Goal: Find contact information: Find contact information

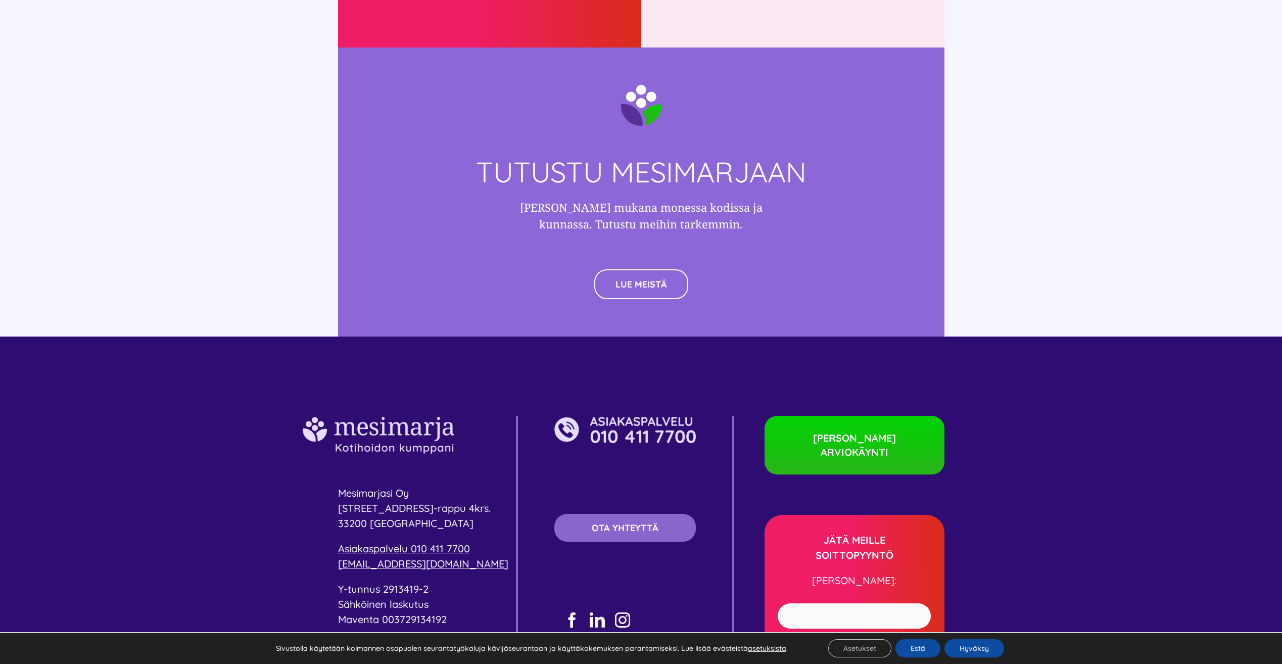
scroll to position [2779, 0]
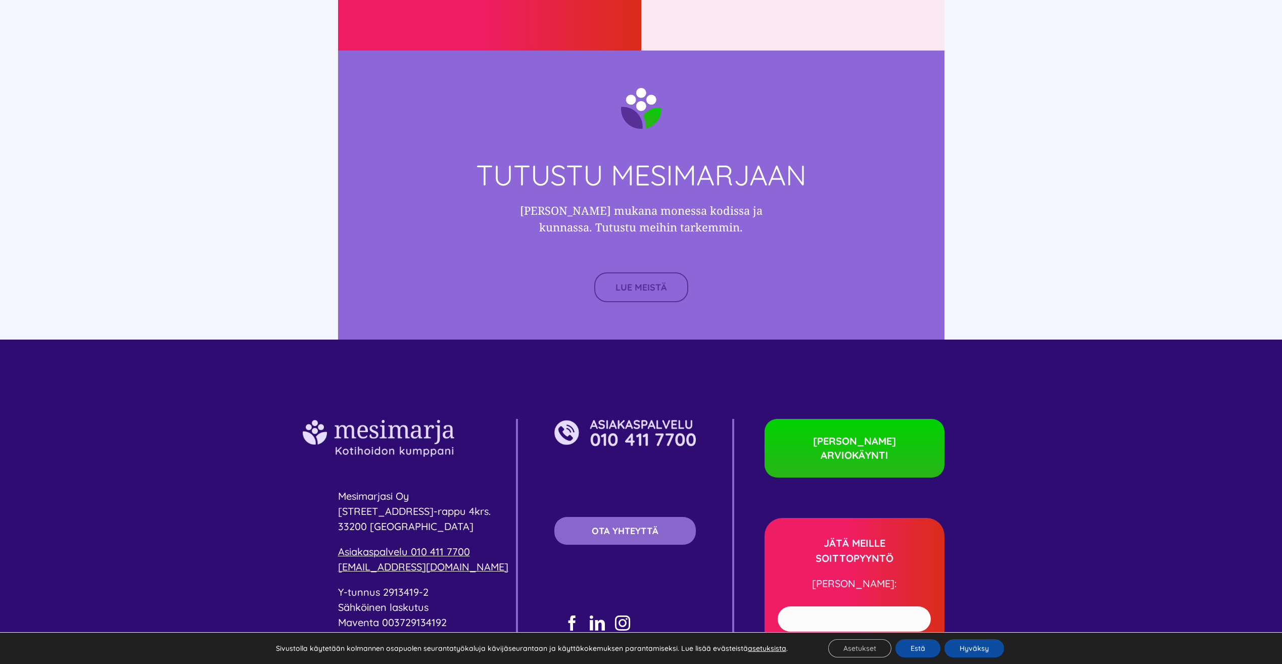
click at [639, 272] on link "LUE MEISTÄ" at bounding box center [641, 287] width 94 height 30
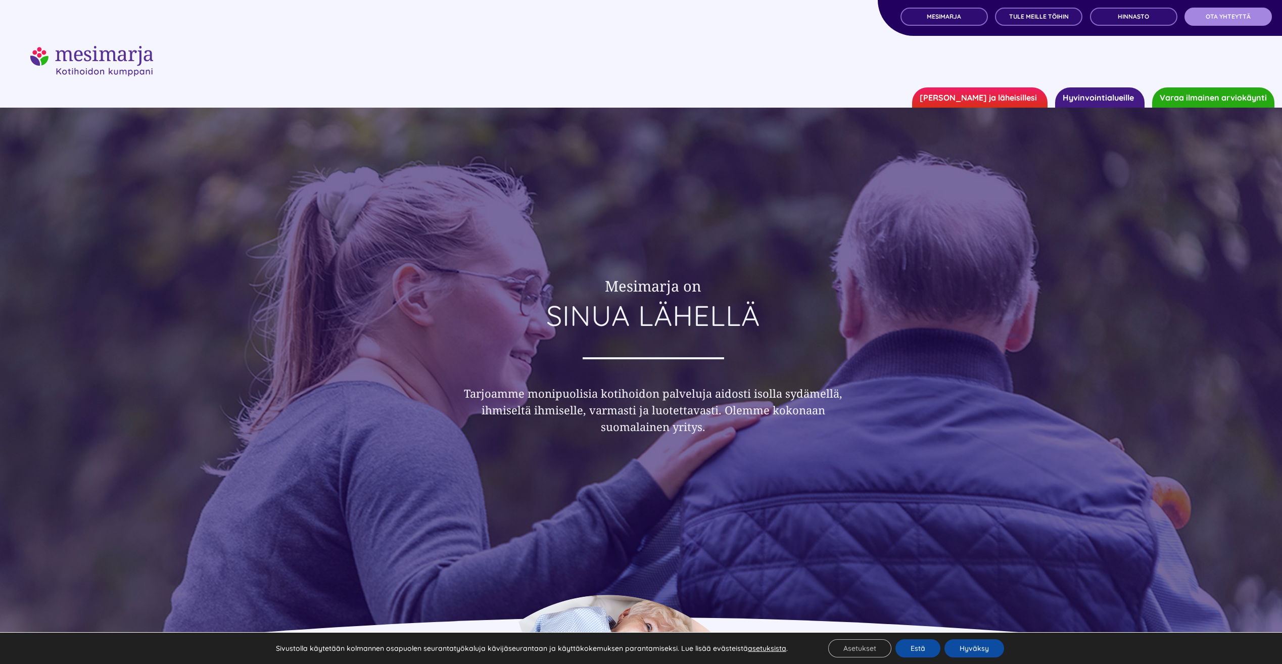
click at [1231, 14] on span "OTA YHTEYTTÄ" at bounding box center [1228, 16] width 45 height 7
